Goal: Information Seeking & Learning: Learn about a topic

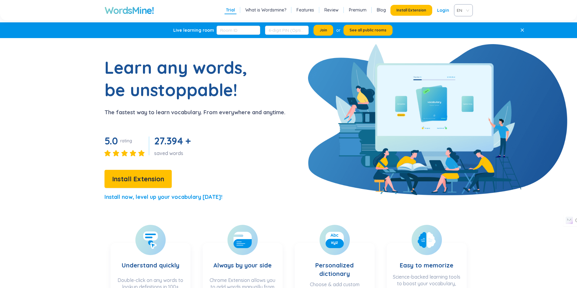
click at [263, 12] on link "What is Wordsmine?" at bounding box center [265, 10] width 41 height 6
click at [467, 12] on div "EN" at bounding box center [463, 10] width 19 height 12
click at [463, 32] on div "VIE" at bounding box center [463, 33] width 12 height 7
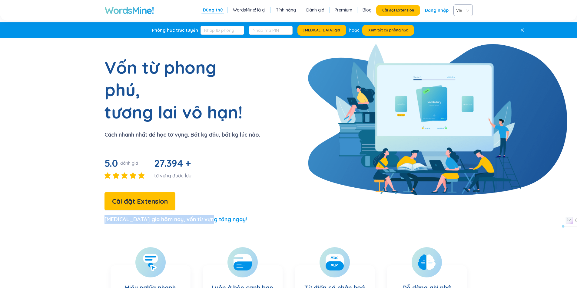
drag, startPoint x: 213, startPoint y: 197, endPoint x: 100, endPoint y: 200, distance: 113.5
click at [100, 201] on div "Vốn từ phong phú, tương lai vô hạn! Cách nhanh nhất để học từ vựng. Bất kỳ đâu,…" at bounding box center [158, 142] width 204 height 173
click at [100, 199] on div "Vốn từ phong phú, tương lai vô hạn! Cách nhanh nhất để học từ vựng. Bất kỳ đâu,…" at bounding box center [158, 142] width 204 height 173
drag, startPoint x: 100, startPoint y: 199, endPoint x: 216, endPoint y: 194, distance: 116.9
click at [214, 194] on div "Vốn từ phong phú, tương lai vô hạn! Cách nhanh nhất để học từ vựng. Bất kỳ đâu,…" at bounding box center [158, 142] width 204 height 173
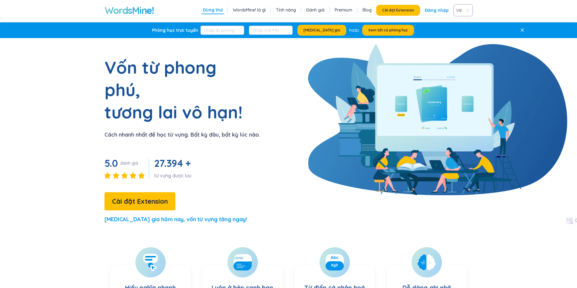
click at [228, 196] on div "Vốn từ phong phú, tương lai vô hạn! Cách nhanh nhất để học từ vựng. Bất kỳ đâu,…" at bounding box center [158, 142] width 204 height 173
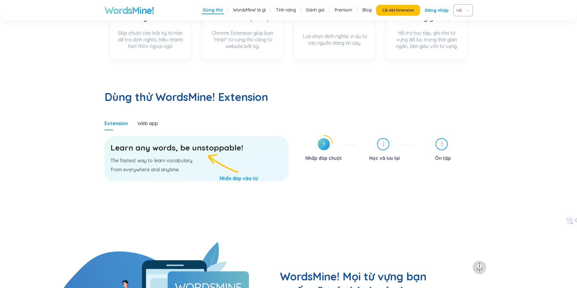
scroll to position [272, 0]
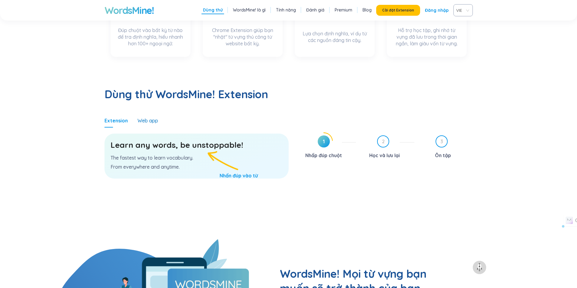
drag, startPoint x: 148, startPoint y: 96, endPoint x: 117, endPoint y: 105, distance: 32.5
click at [145, 117] on div "Web app" at bounding box center [147, 120] width 21 height 7
click at [150, 117] on div "Web app" at bounding box center [147, 120] width 21 height 7
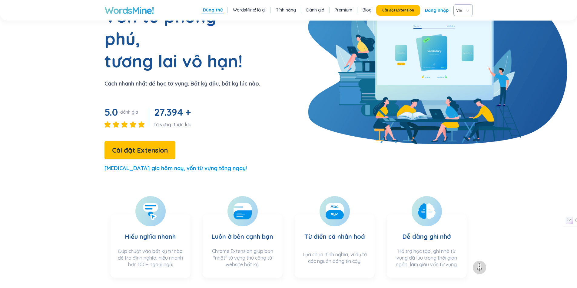
scroll to position [0, 0]
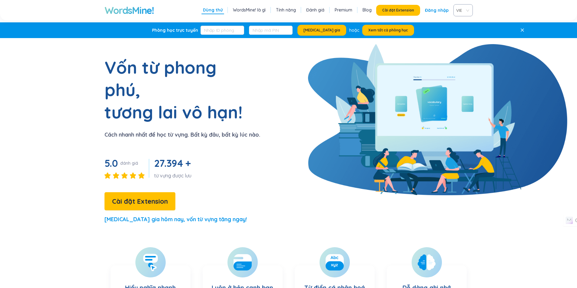
click at [291, 10] on link "Tính năng" at bounding box center [286, 10] width 20 height 6
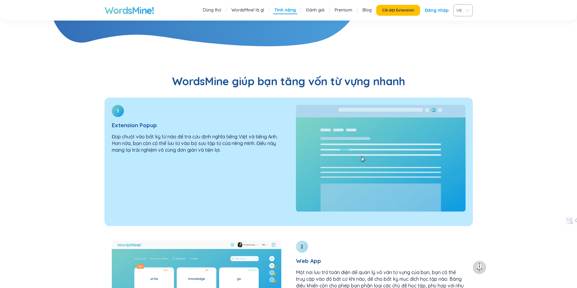
scroll to position [647, 0]
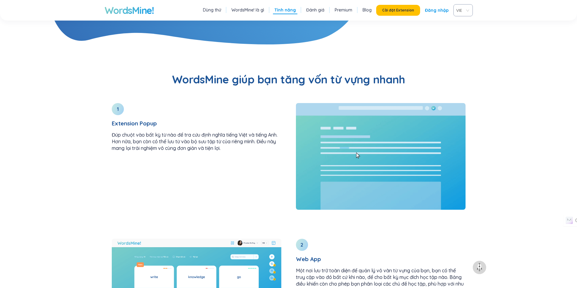
click at [316, 11] on link "Đánh giá" at bounding box center [315, 10] width 18 height 6
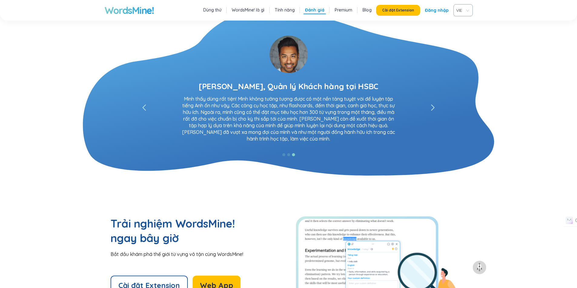
scroll to position [1147, 0]
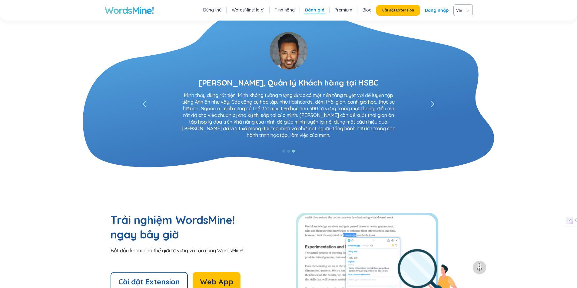
click at [345, 10] on link "Premium" at bounding box center [343, 10] width 18 height 6
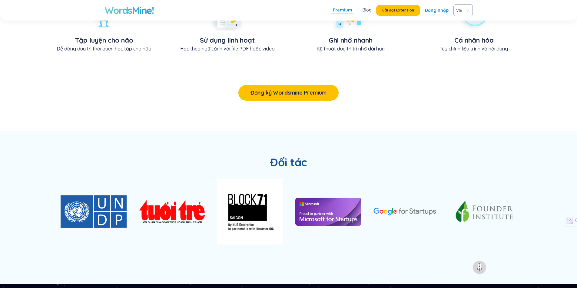
scroll to position [454, 0]
